Goal: Task Accomplishment & Management: Manage account settings

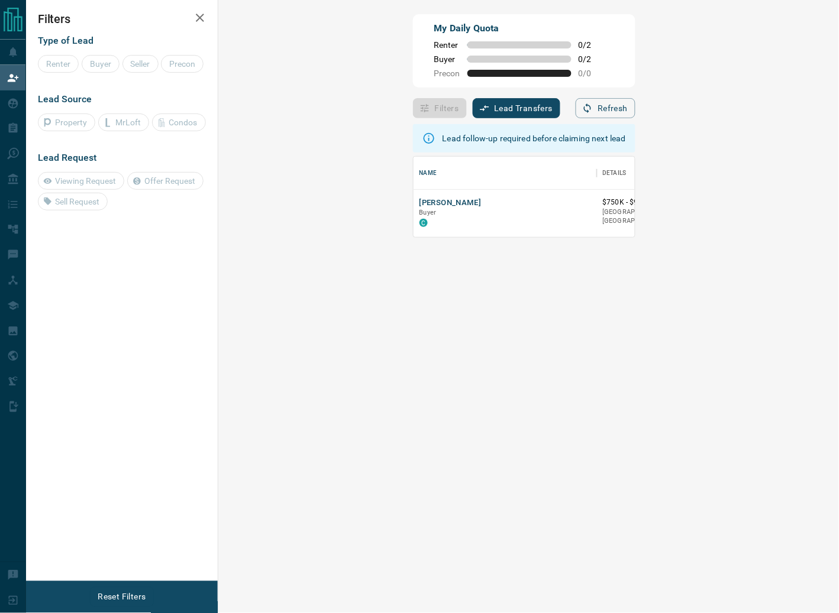
scroll to position [71, 586]
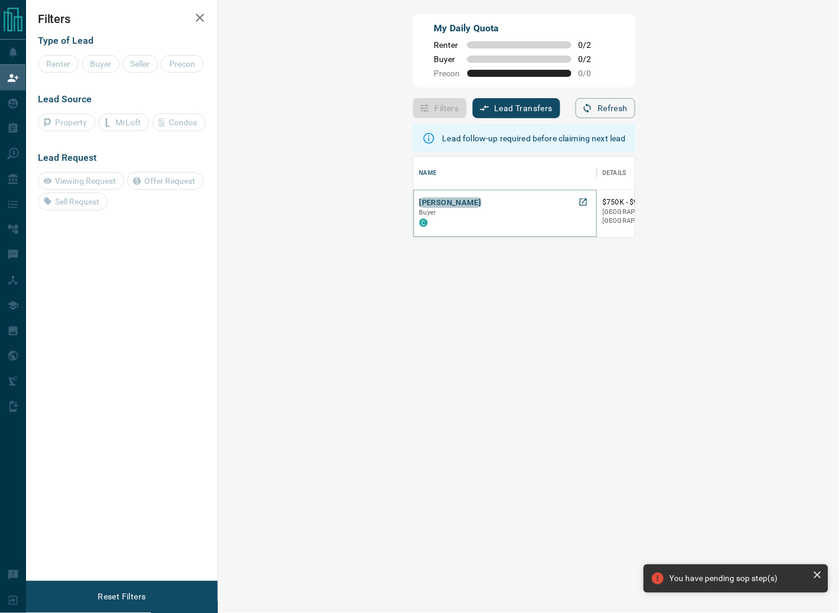
click at [419, 200] on button "[PERSON_NAME]" at bounding box center [450, 203] width 62 height 11
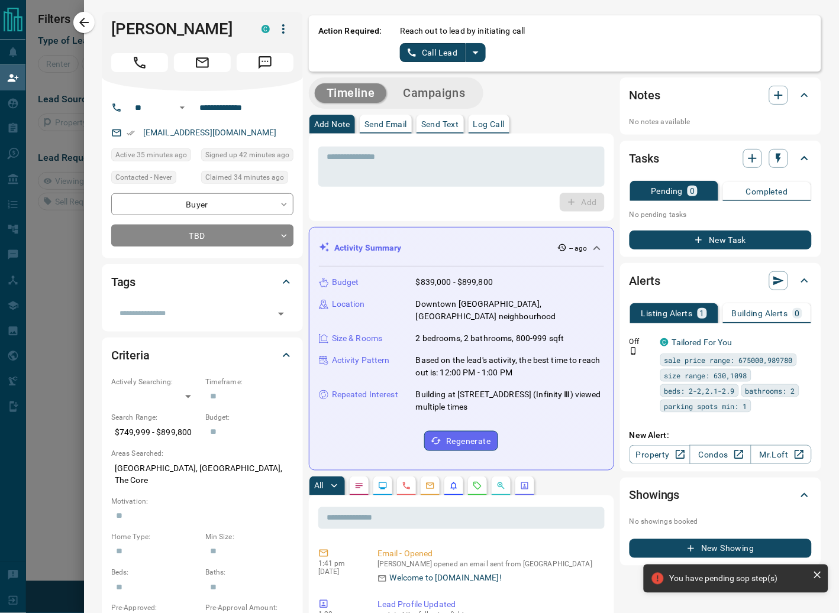
click at [63, 312] on div at bounding box center [419, 306] width 839 height 613
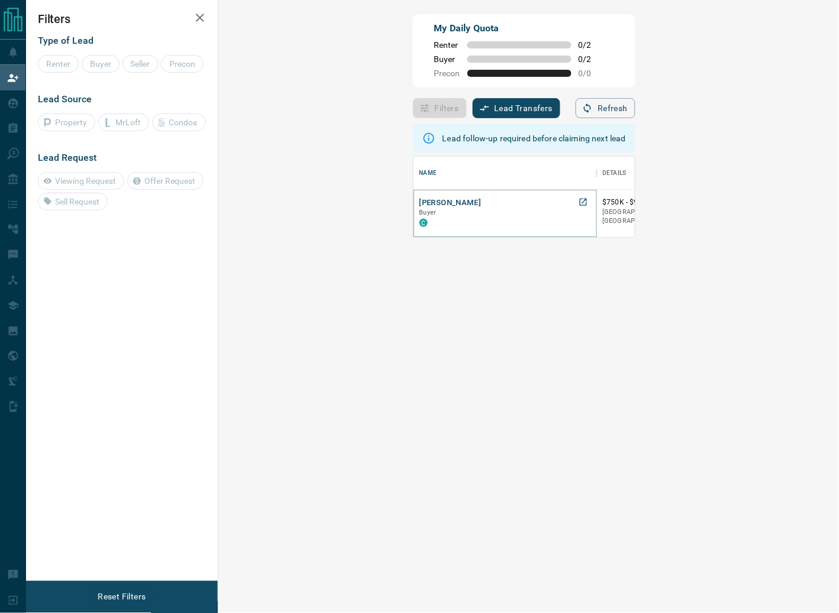
click at [419, 205] on button "[PERSON_NAME]" at bounding box center [450, 203] width 62 height 11
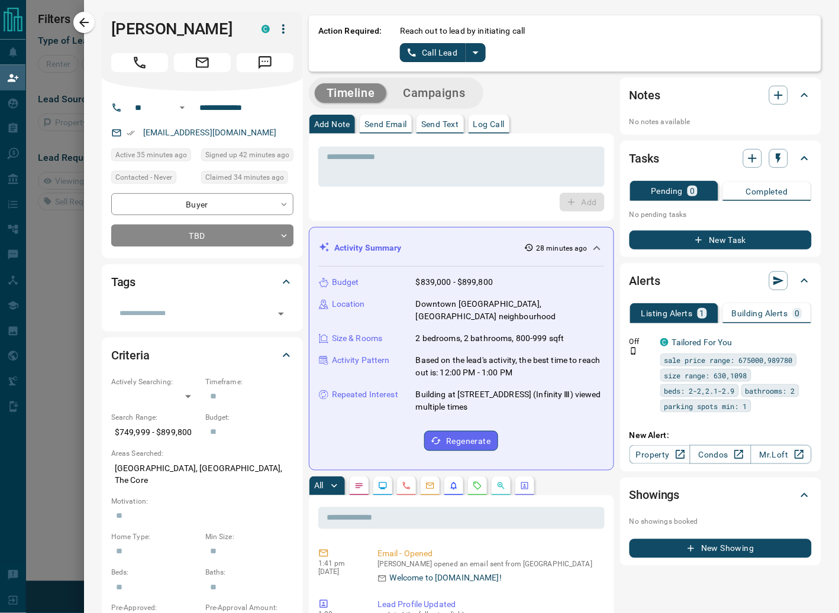
click at [45, 303] on div at bounding box center [419, 306] width 839 height 613
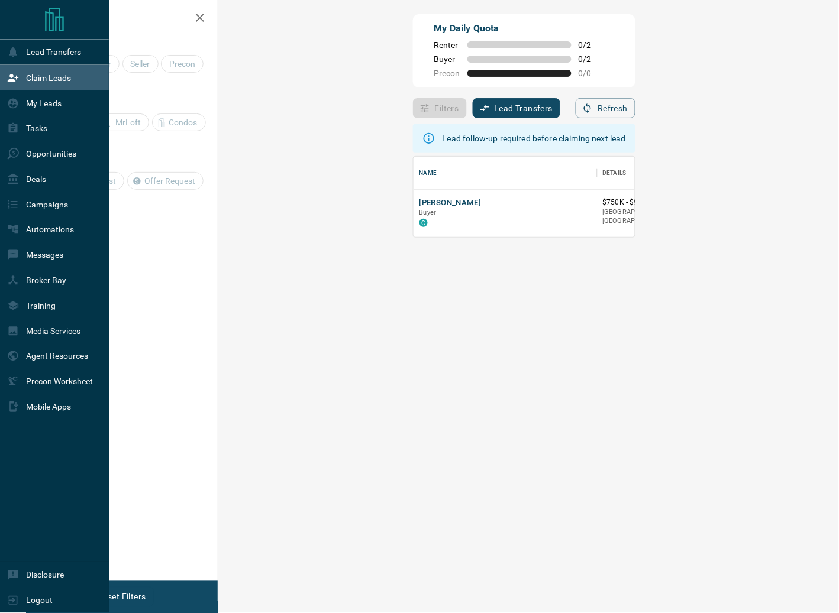
click at [37, 101] on p "My Leads" at bounding box center [43, 103] width 35 height 9
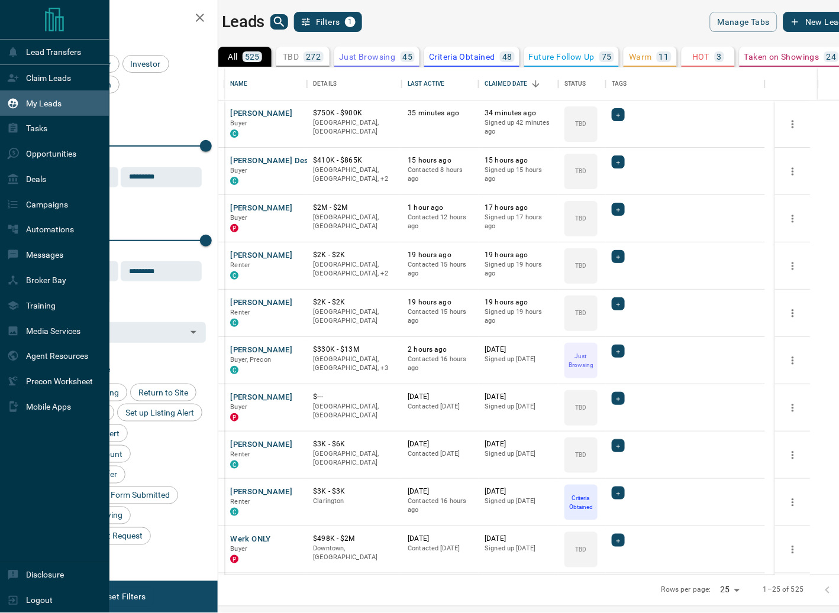
scroll to position [497, 605]
click at [49, 73] on p "Claim Leads" at bounding box center [48, 77] width 45 height 9
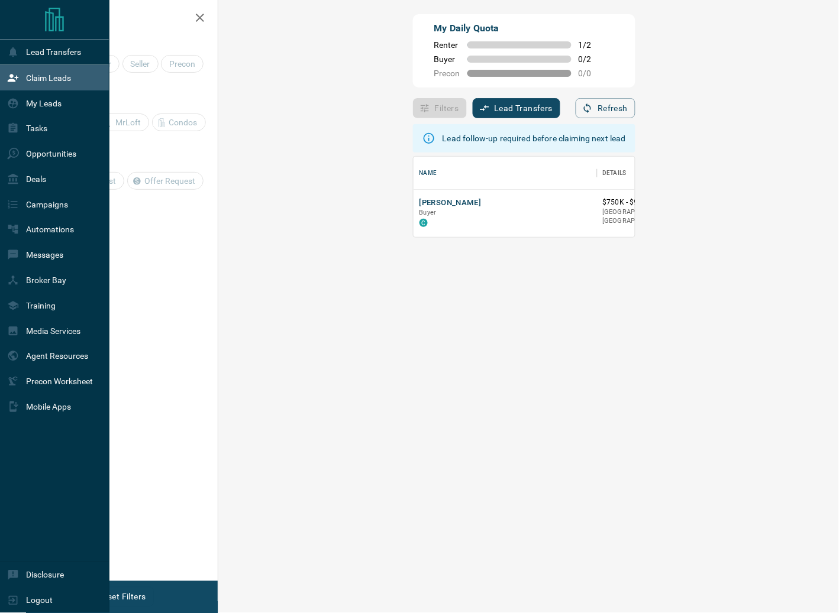
scroll to position [71, 586]
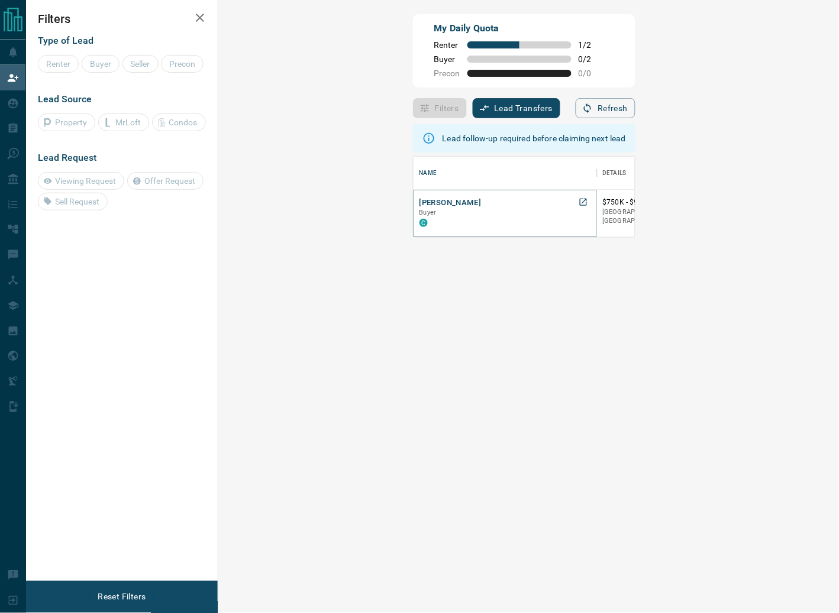
click at [419, 203] on button "[PERSON_NAME]" at bounding box center [450, 203] width 62 height 11
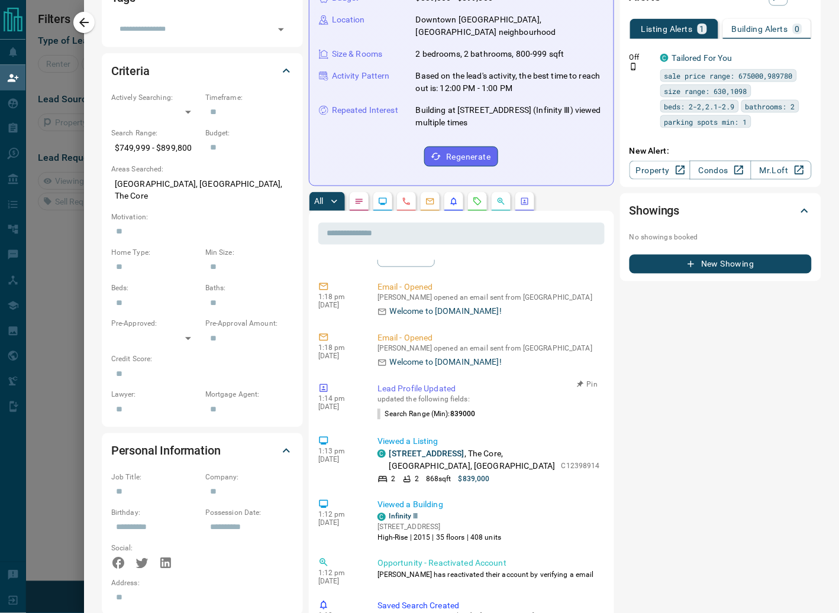
scroll to position [0, 0]
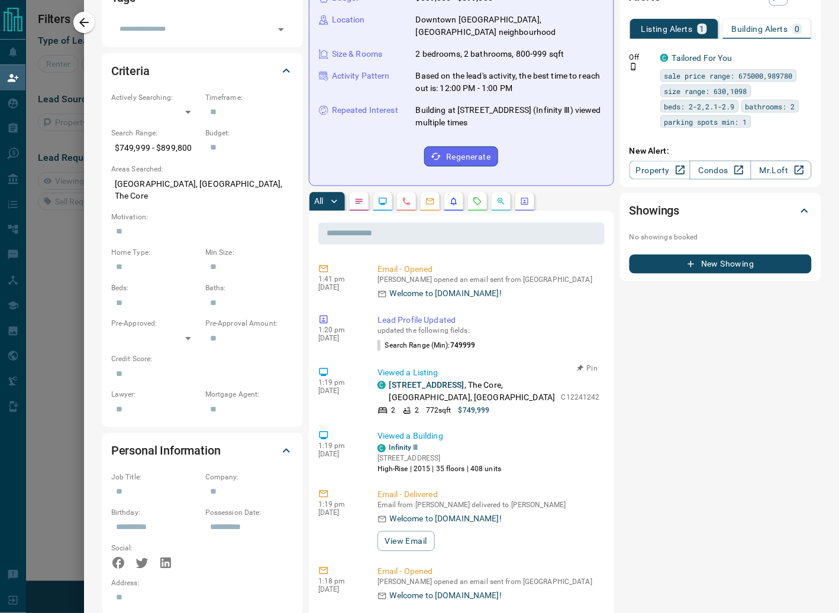
click at [463, 381] on link "[STREET_ADDRESS]" at bounding box center [426, 385] width 75 height 9
